Goal: Transaction & Acquisition: Subscribe to service/newsletter

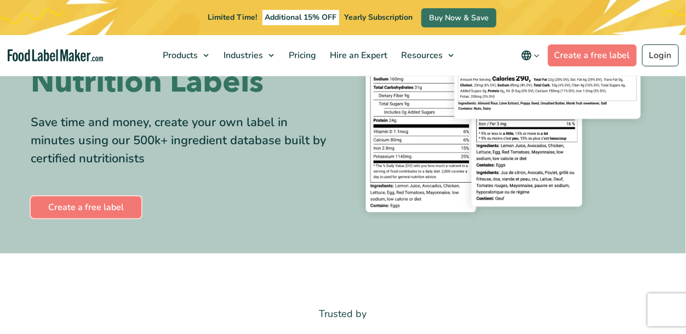
scroll to position [152, 0]
click at [110, 203] on link "Create a free label" at bounding box center [86, 207] width 111 height 22
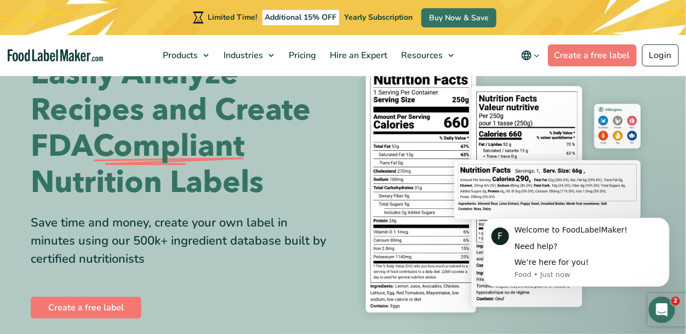
scroll to position [50, 0]
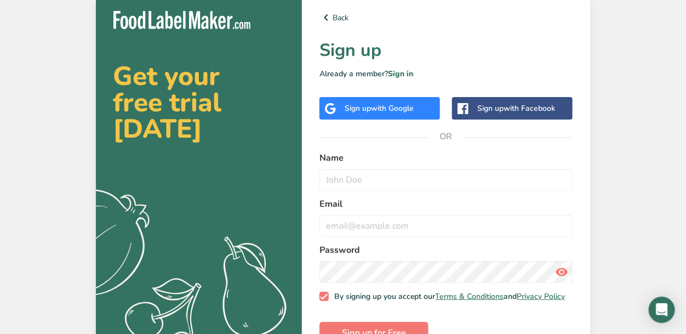
scroll to position [33, 0]
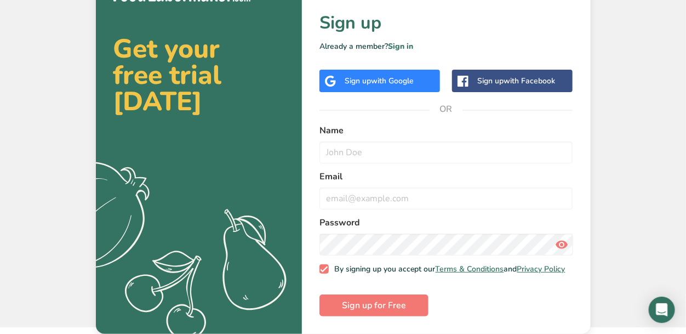
click at [413, 76] on span "with Google" at bounding box center [392, 81] width 43 height 10
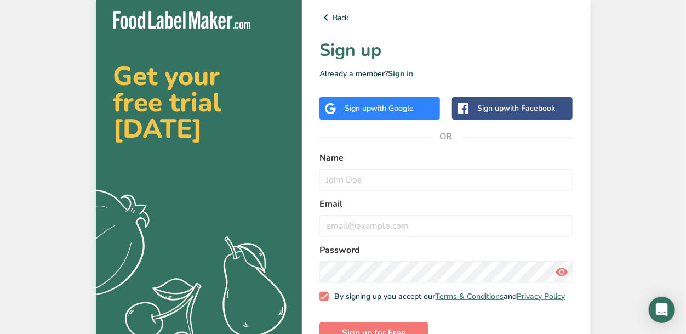
scroll to position [33, 0]
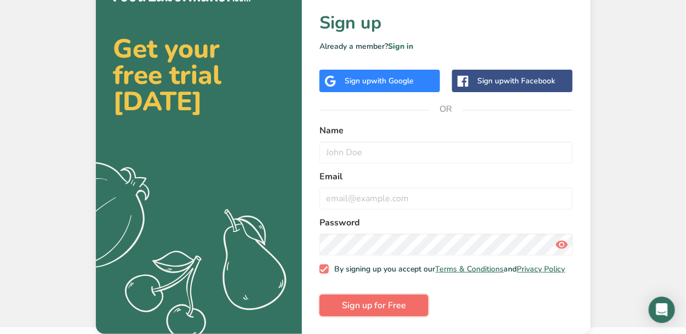
click at [394, 309] on span "Sign up for Free" at bounding box center [374, 305] width 64 height 13
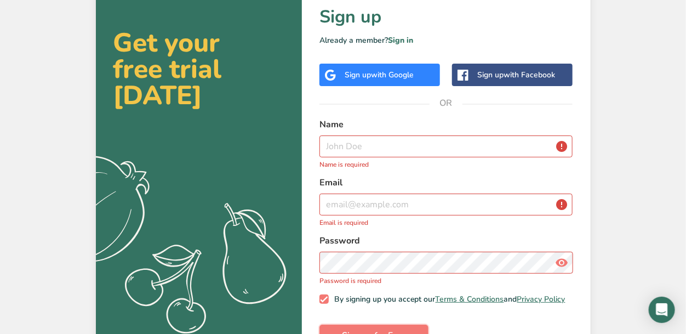
scroll to position [0, 0]
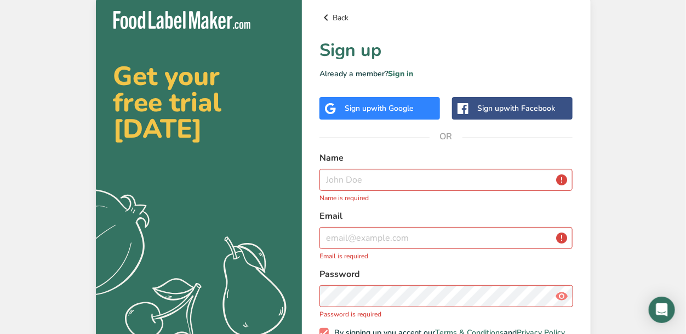
click at [325, 21] on icon at bounding box center [325, 18] width 13 height 20
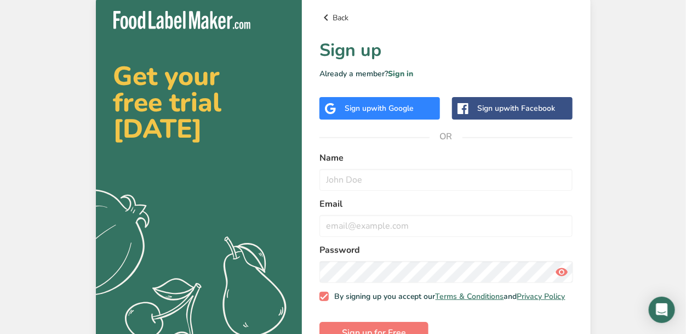
click at [325, 19] on icon at bounding box center [325, 18] width 13 height 20
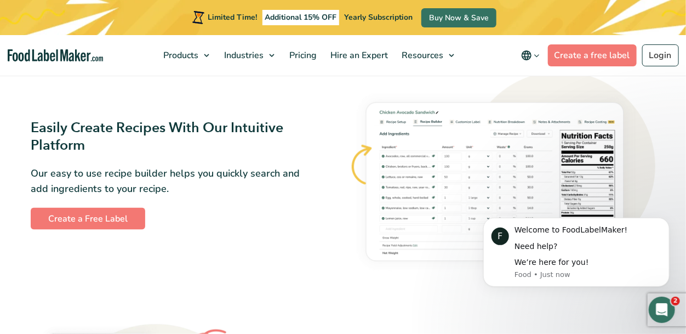
scroll to position [585, 0]
click at [96, 217] on link "Create a Free Label" at bounding box center [88, 218] width 114 height 22
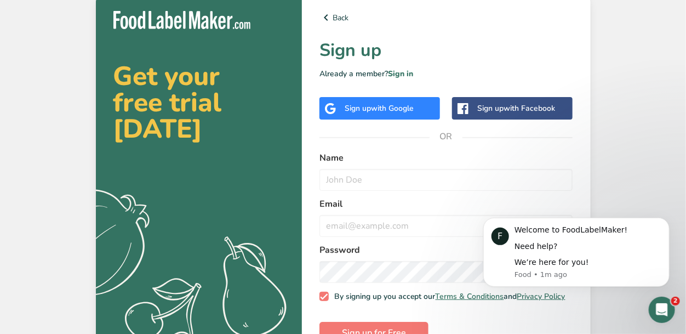
click at [398, 105] on span "with Google" at bounding box center [392, 108] width 43 height 10
click at [328, 16] on icon at bounding box center [325, 18] width 13 height 20
